Goal: Information Seeking & Learning: Learn about a topic

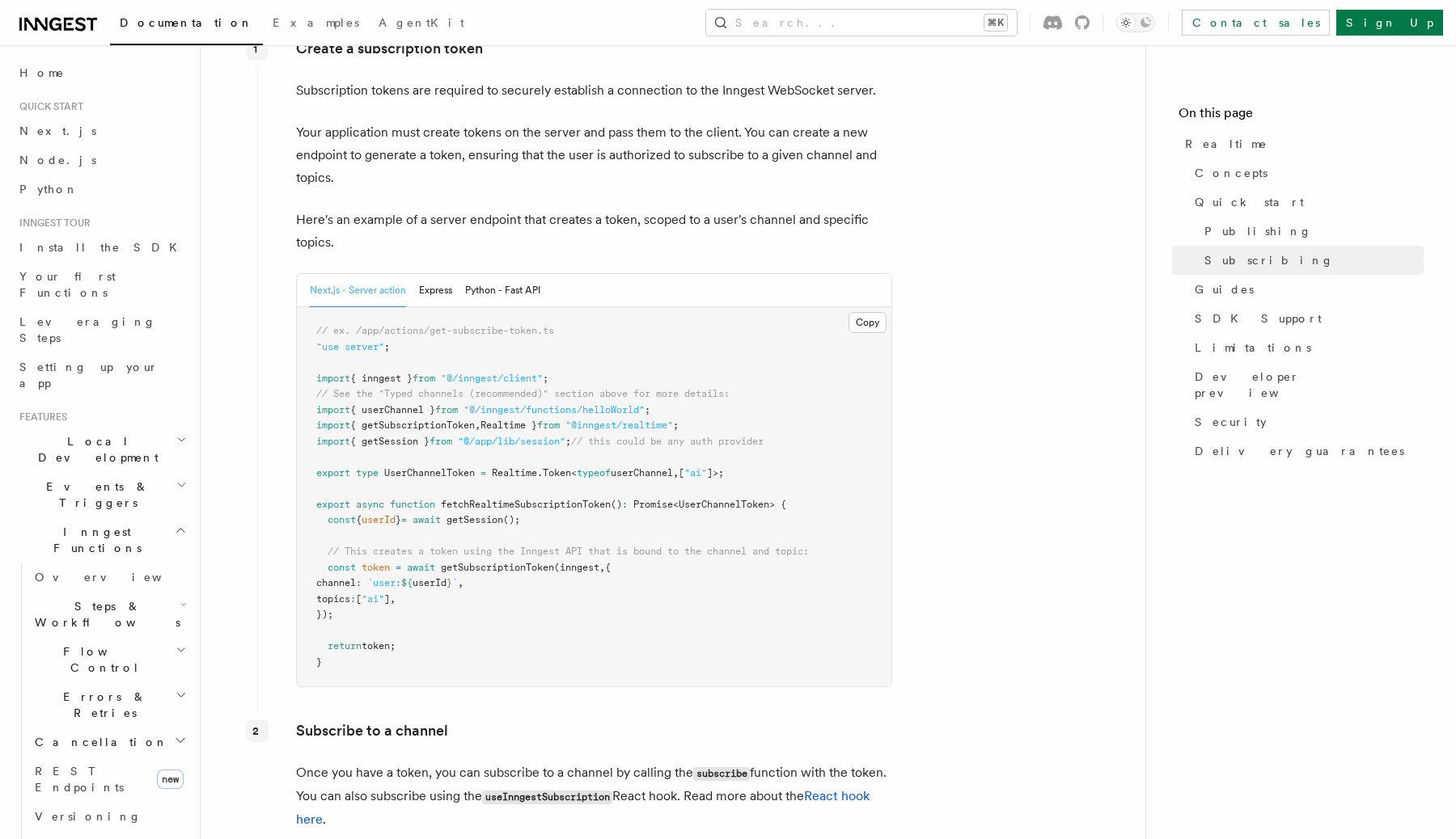
scroll to position [1778, 0]
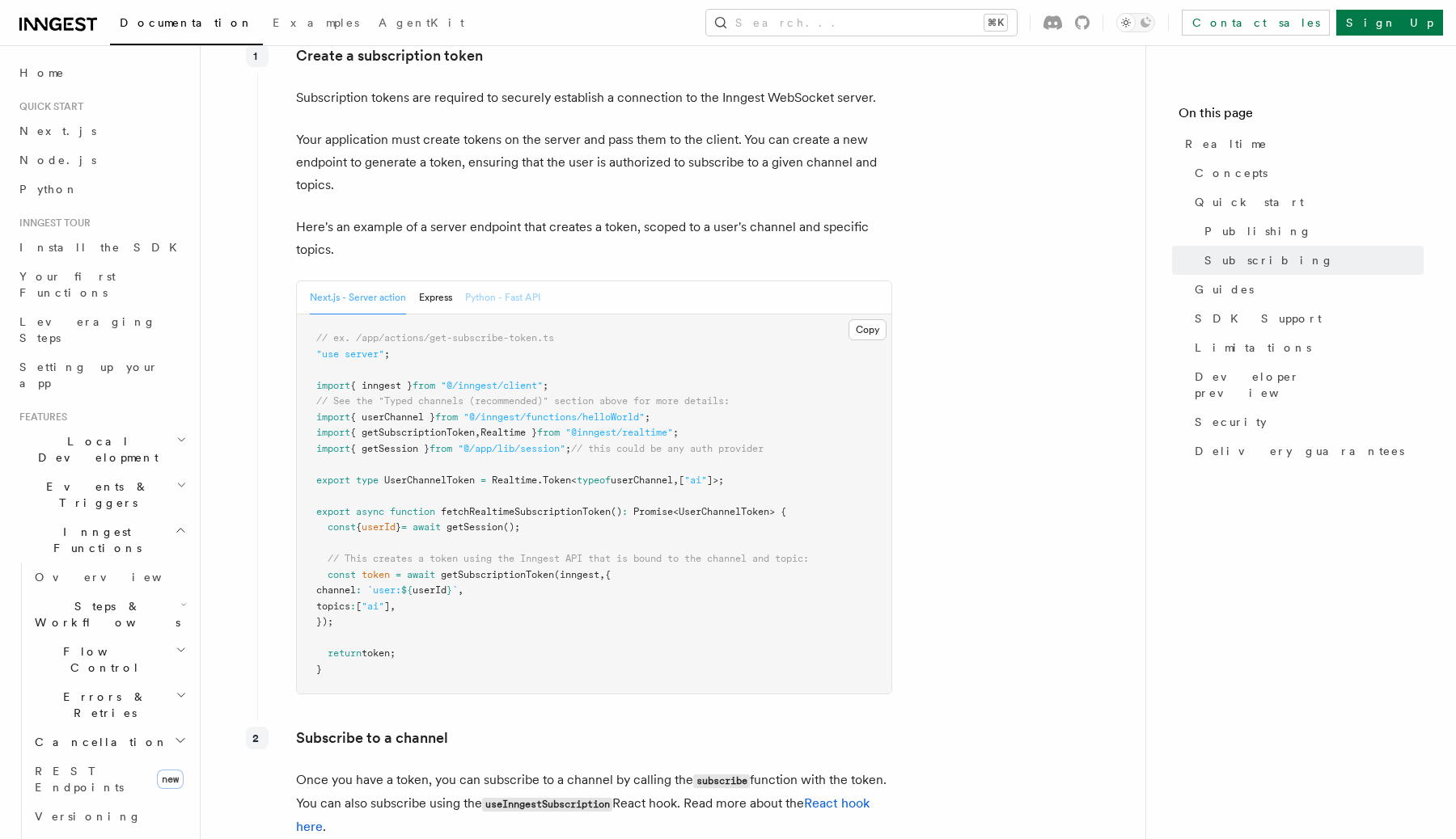
click at [526, 305] on button "Python - Fast API" at bounding box center [503, 298] width 75 height 33
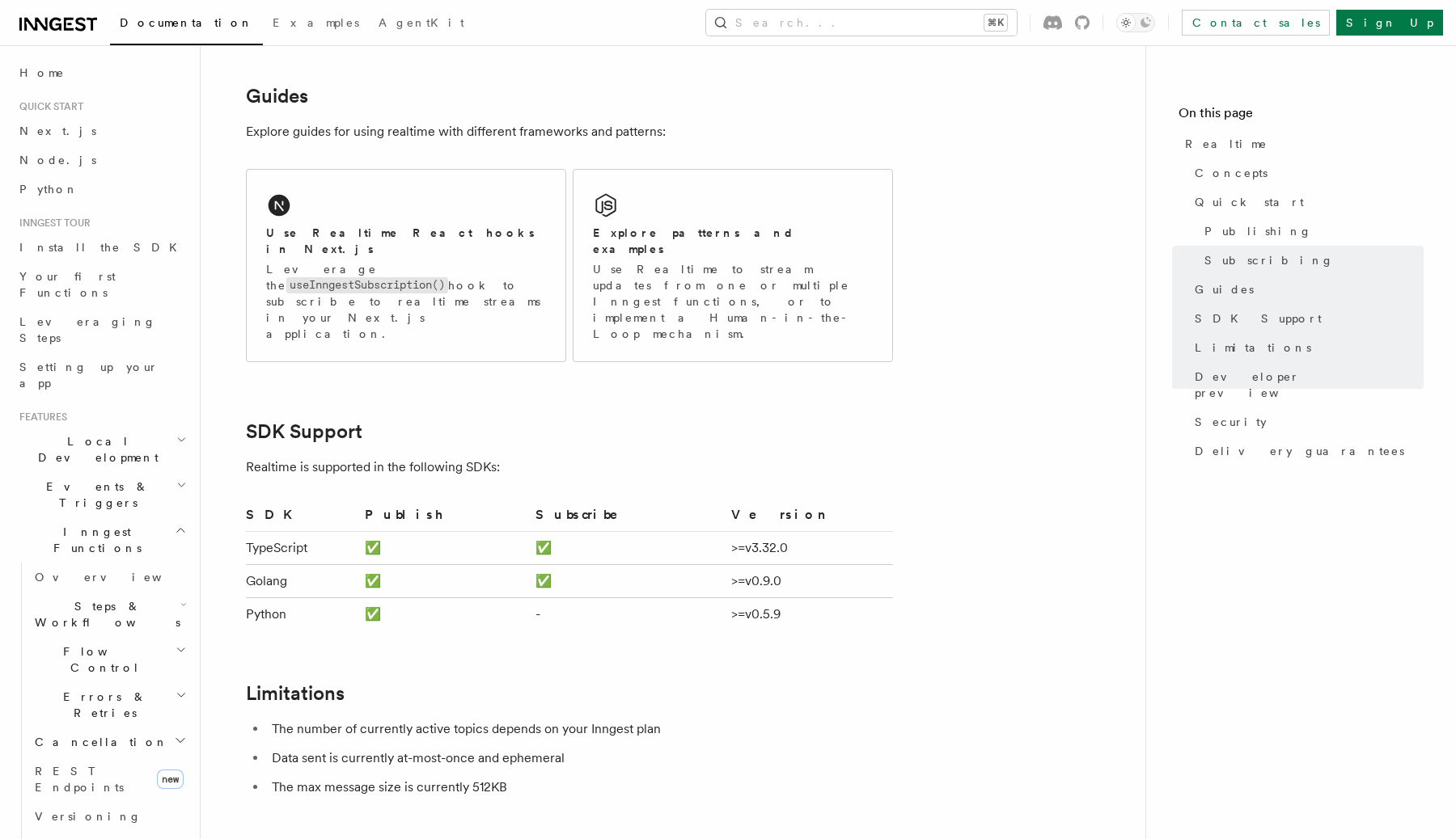
scroll to position [2944, 0]
click at [709, 245] on div "Explore patterns and examples" at bounding box center [733, 240] width 280 height 33
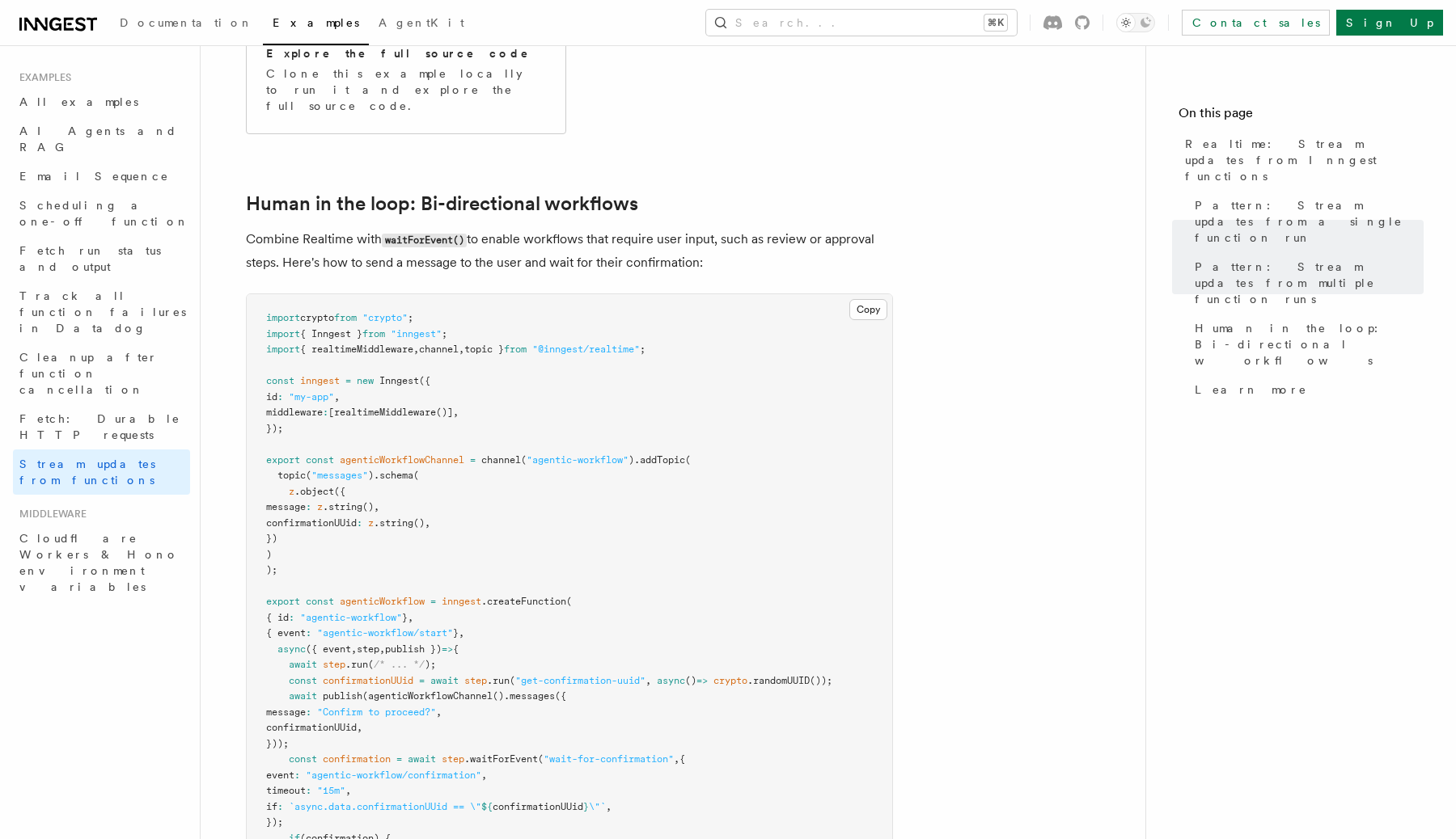
scroll to position [3035, 0]
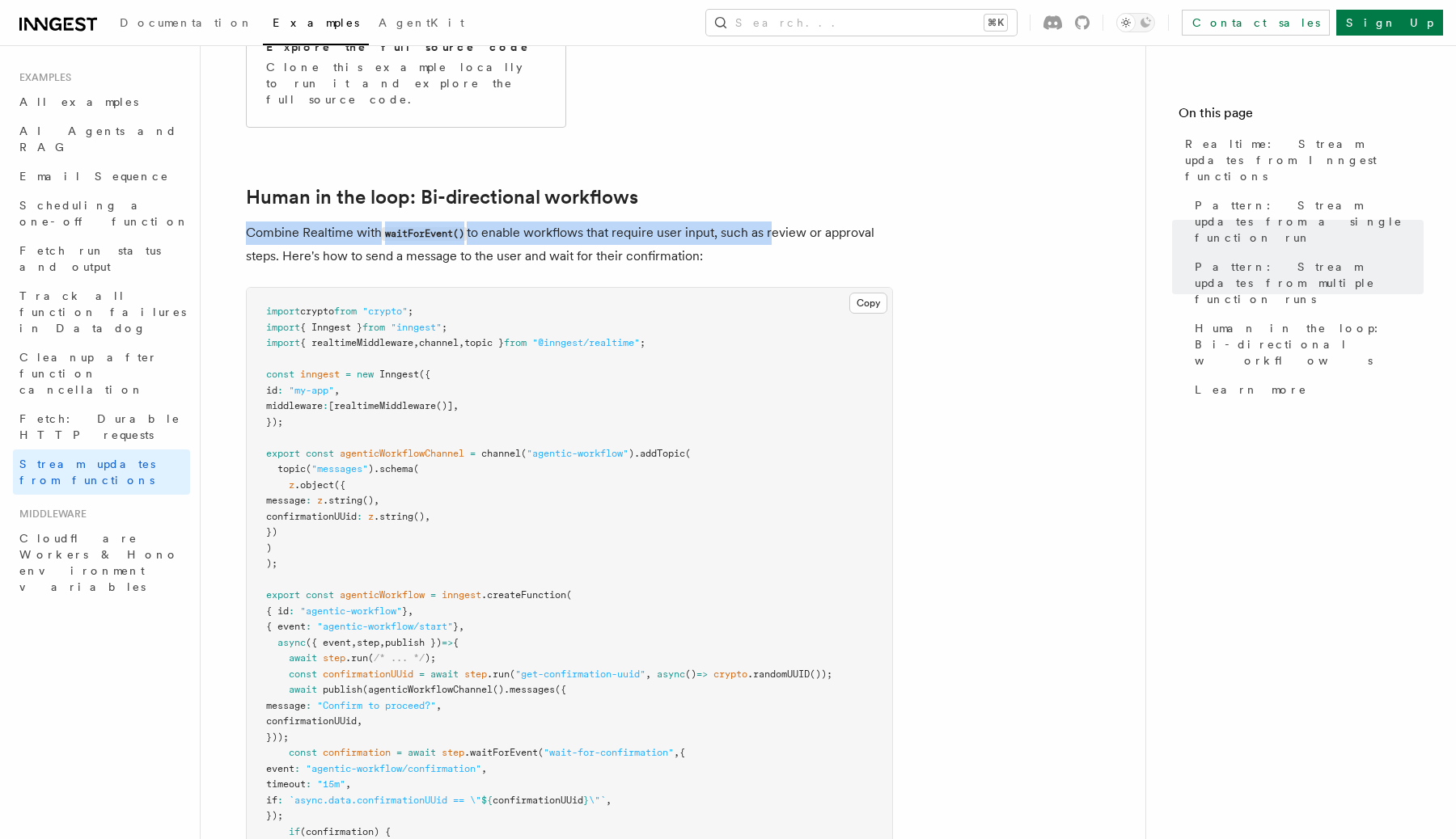
drag, startPoint x: 247, startPoint y: 199, endPoint x: 772, endPoint y: 212, distance: 525.2
click at [772, 222] on p "Combine Realtime with waitForEvent() to enable workflows that require user inpu…" at bounding box center [569, 244] width 647 height 46
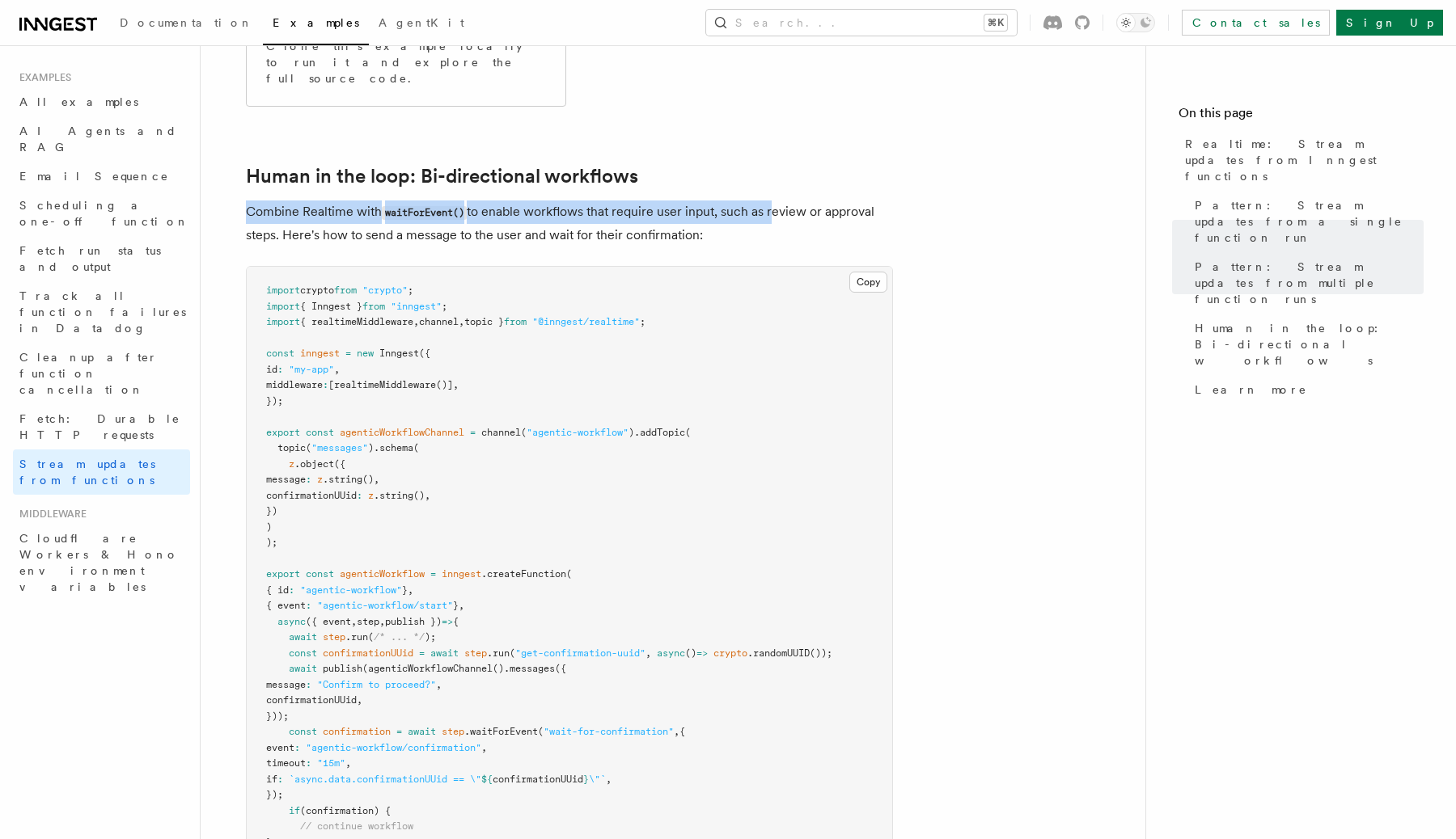
scroll to position [3063, 0]
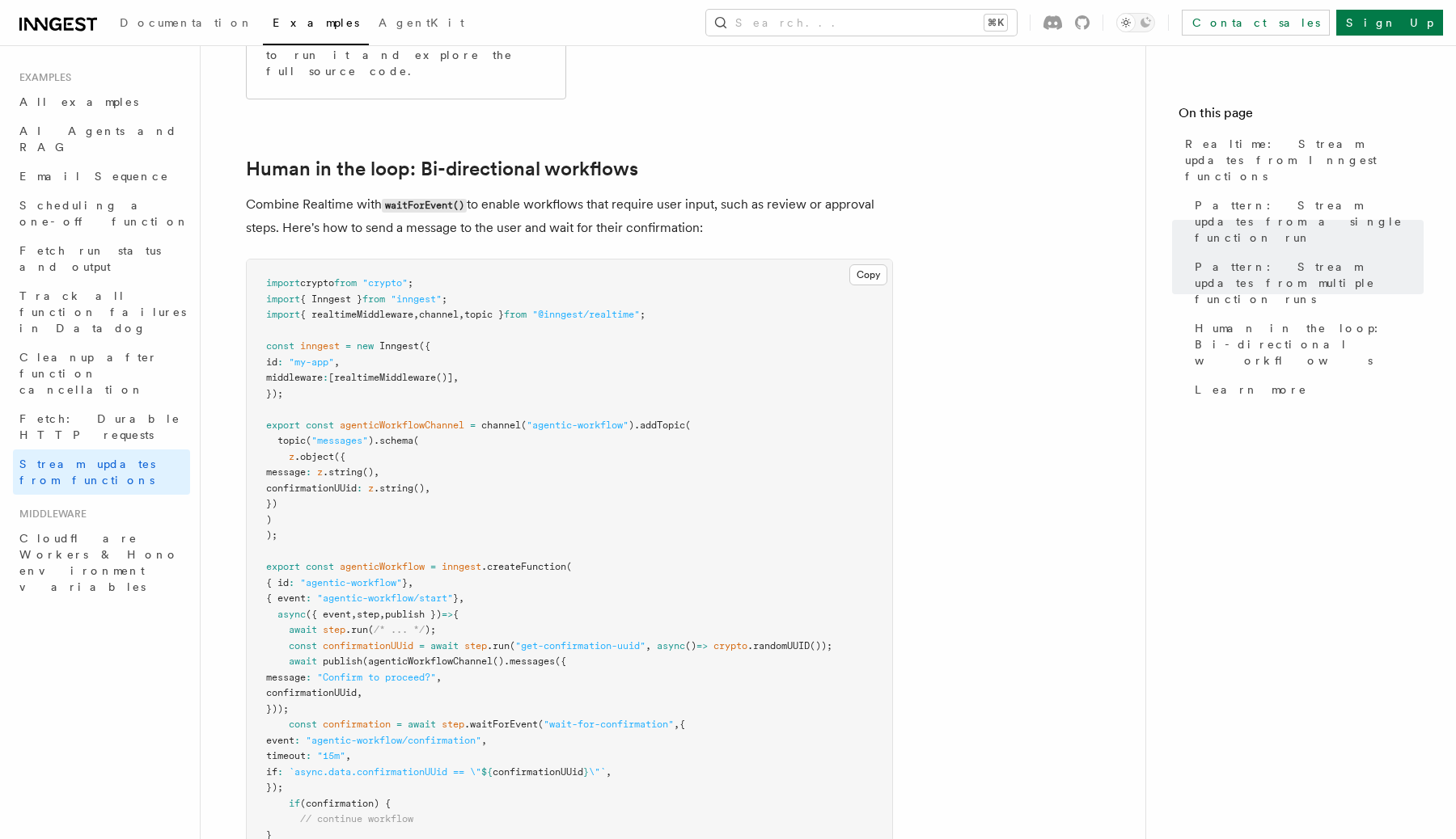
click at [749, 195] on p "Combine Realtime with waitForEvent() to enable workflows that require user inpu…" at bounding box center [569, 216] width 647 height 46
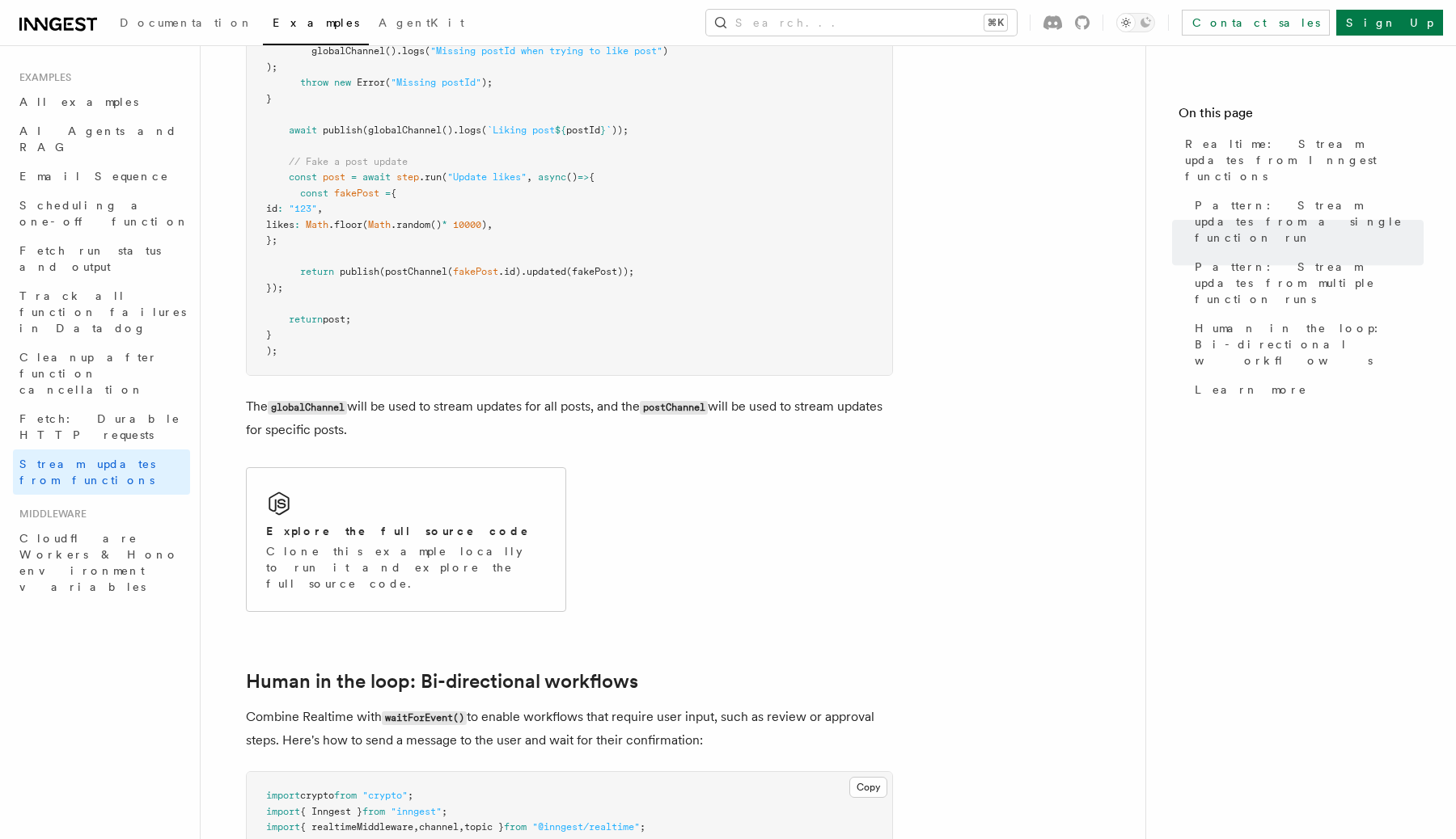
scroll to position [2586, 0]
